Goal: Task Accomplishment & Management: Manage account settings

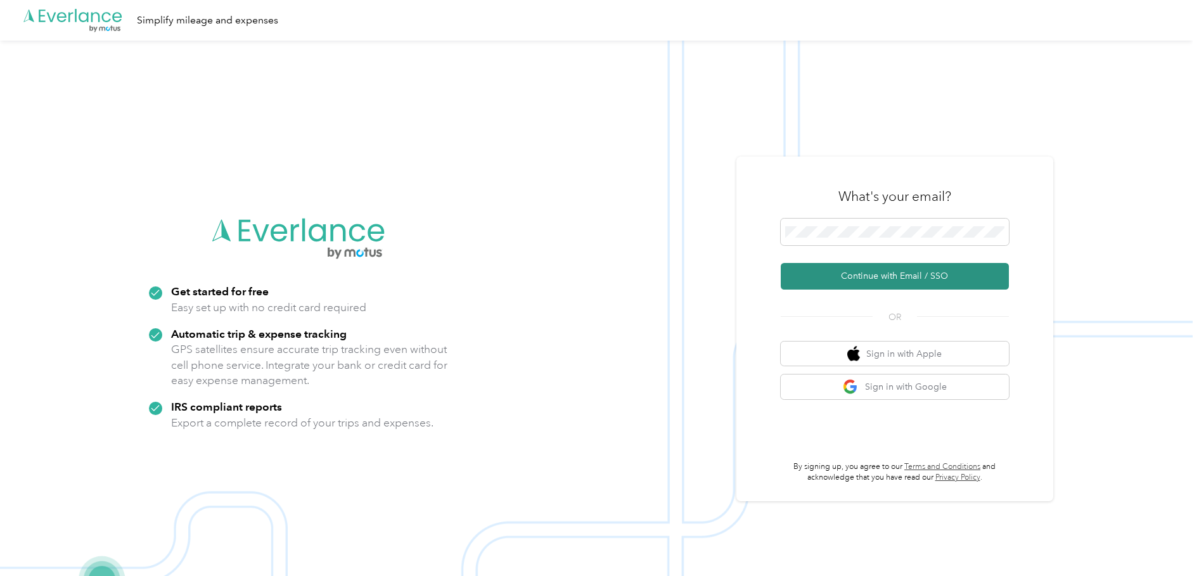
click at [902, 286] on button "Continue with Email / SSO" at bounding box center [895, 276] width 228 height 27
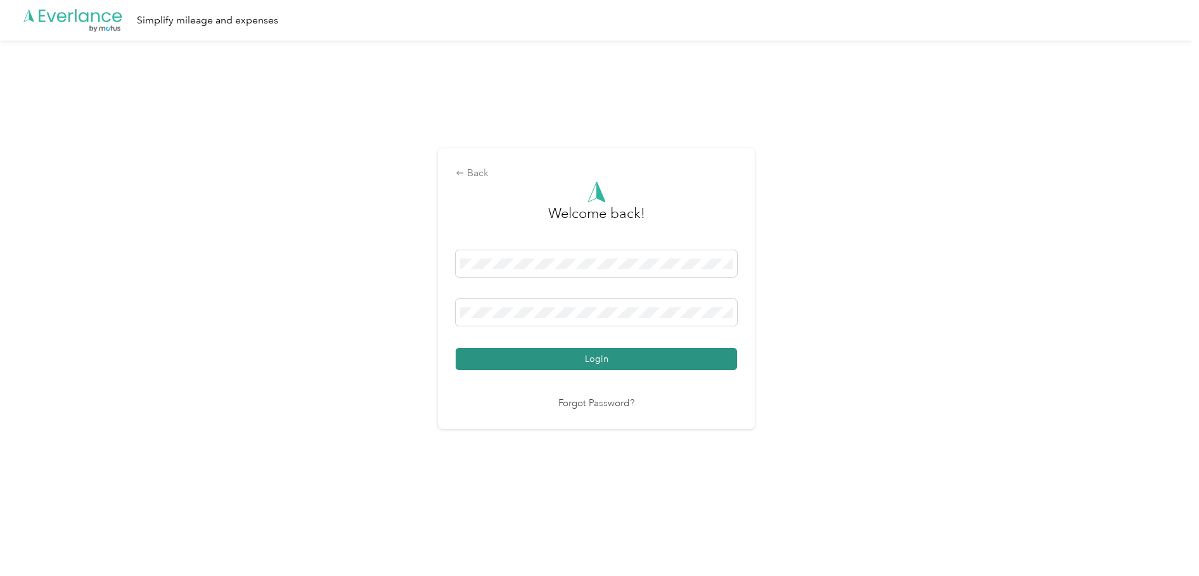
click at [519, 357] on button "Login" at bounding box center [596, 359] width 281 height 22
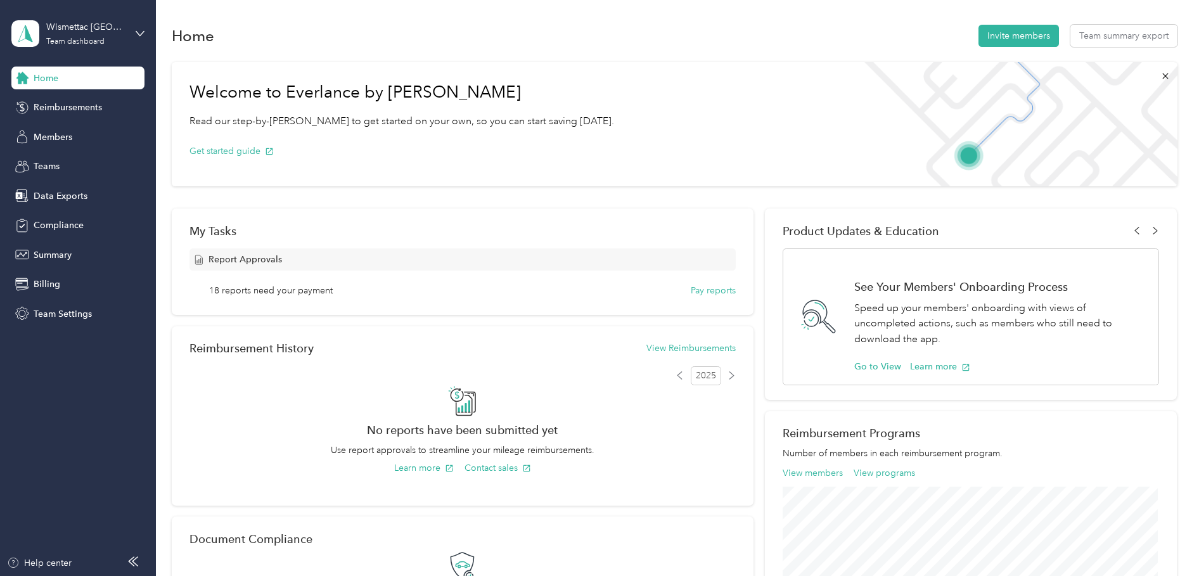
click at [134, 27] on div "Wismettac Canada Team dashboard" at bounding box center [77, 33] width 133 height 44
click at [98, 167] on div "Log out" at bounding box center [144, 162] width 249 height 22
